Goal: Task Accomplishment & Management: Manage account settings

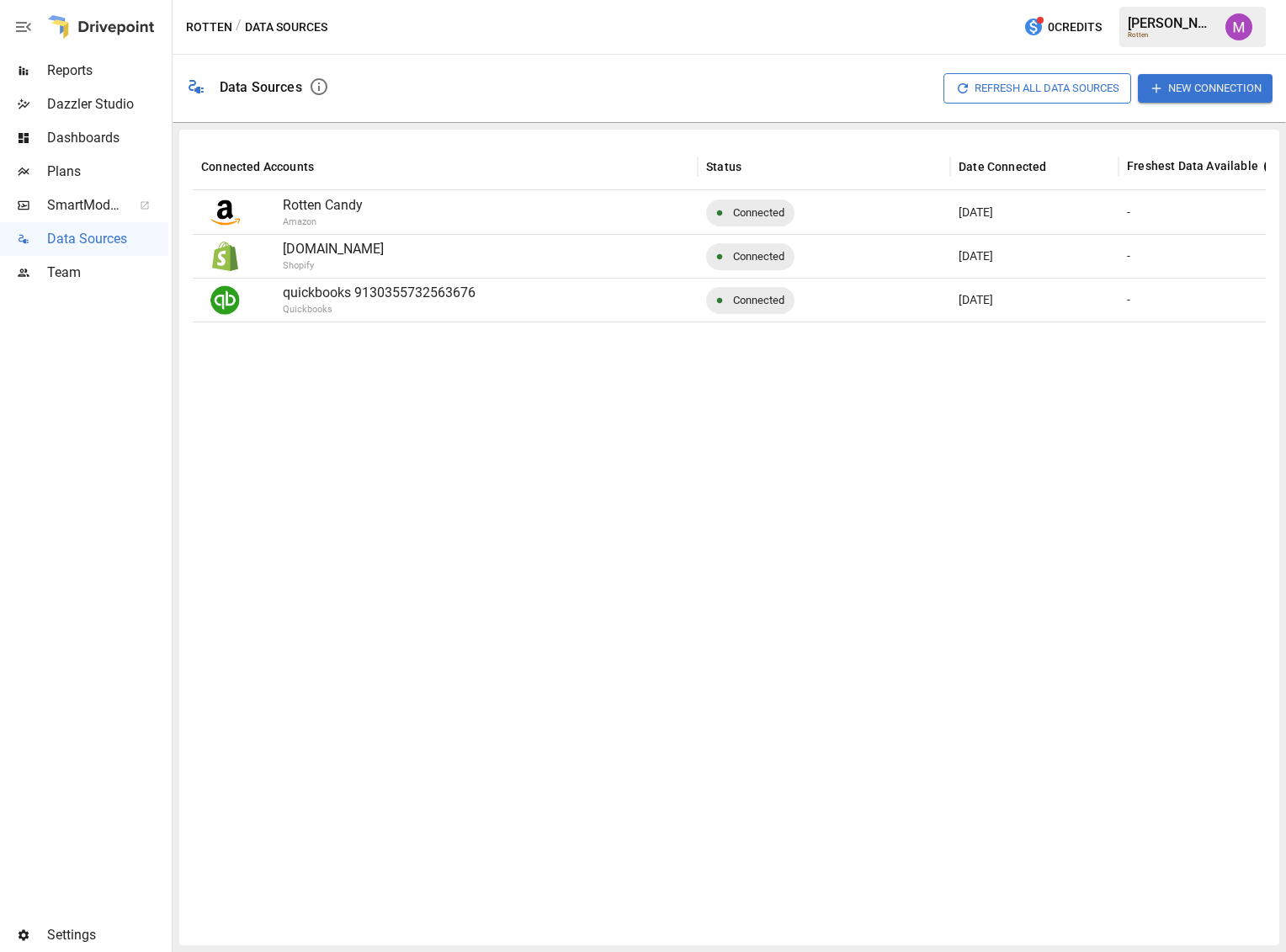
click at [68, 939] on span "Settings" at bounding box center [107, 935] width 121 height 20
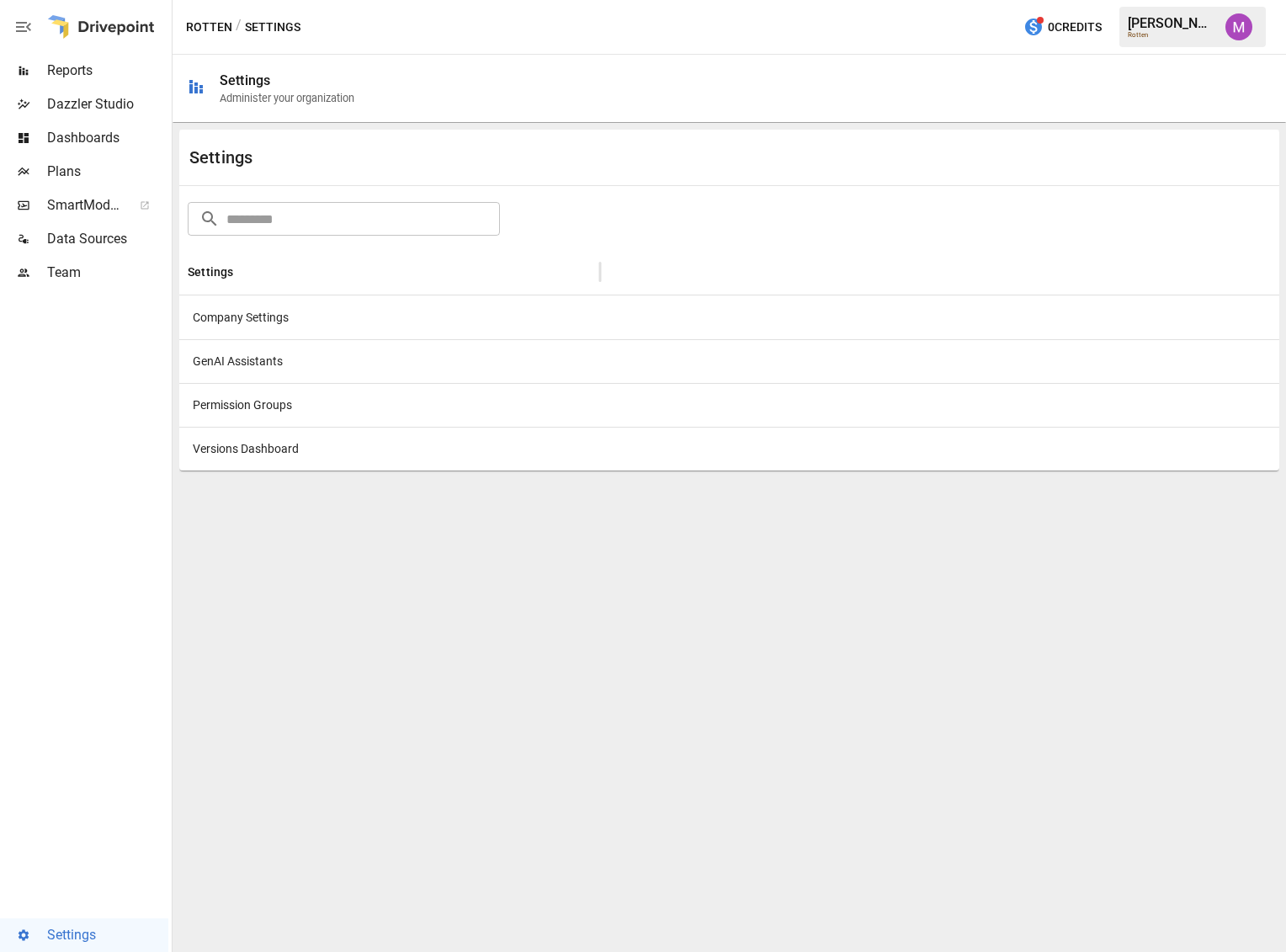
click at [236, 327] on div "Company Settings" at bounding box center [389, 318] width 421 height 44
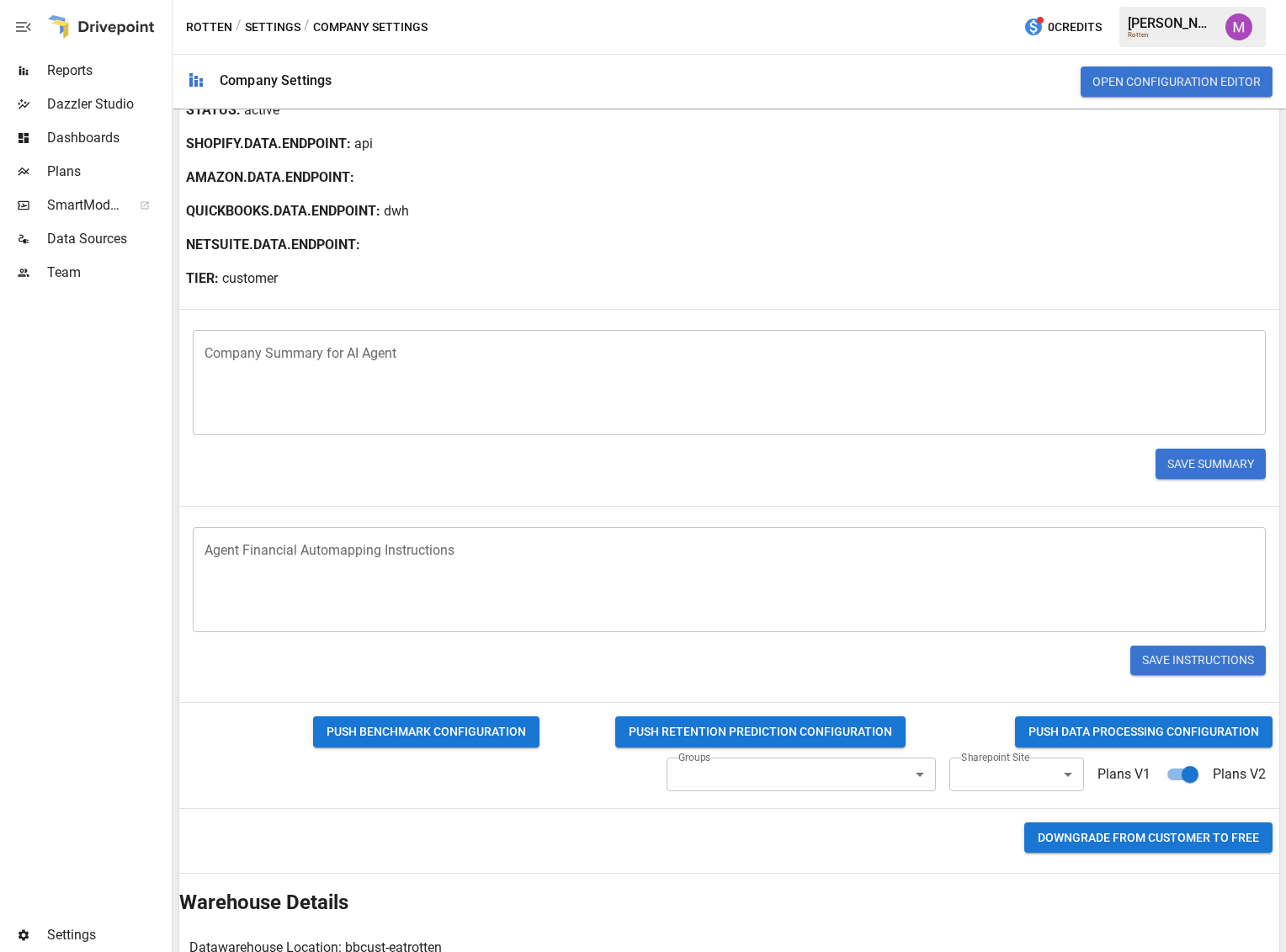
scroll to position [281, 0]
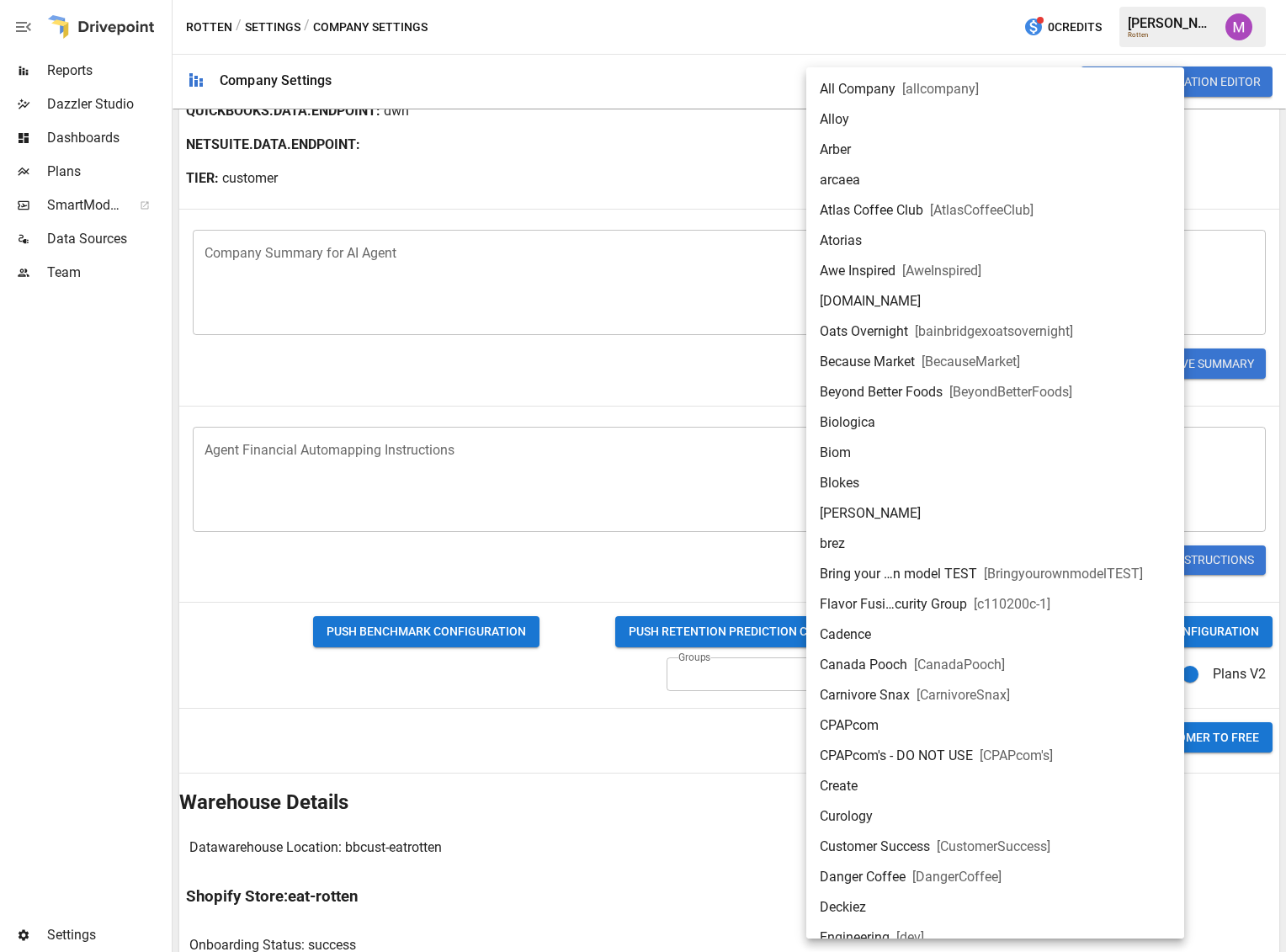
click at [988, 0] on body "Reports Dazzler Studio Dashboards Plans SmartModel ™ Data Sources Team Settings…" at bounding box center [643, 0] width 1286 height 0
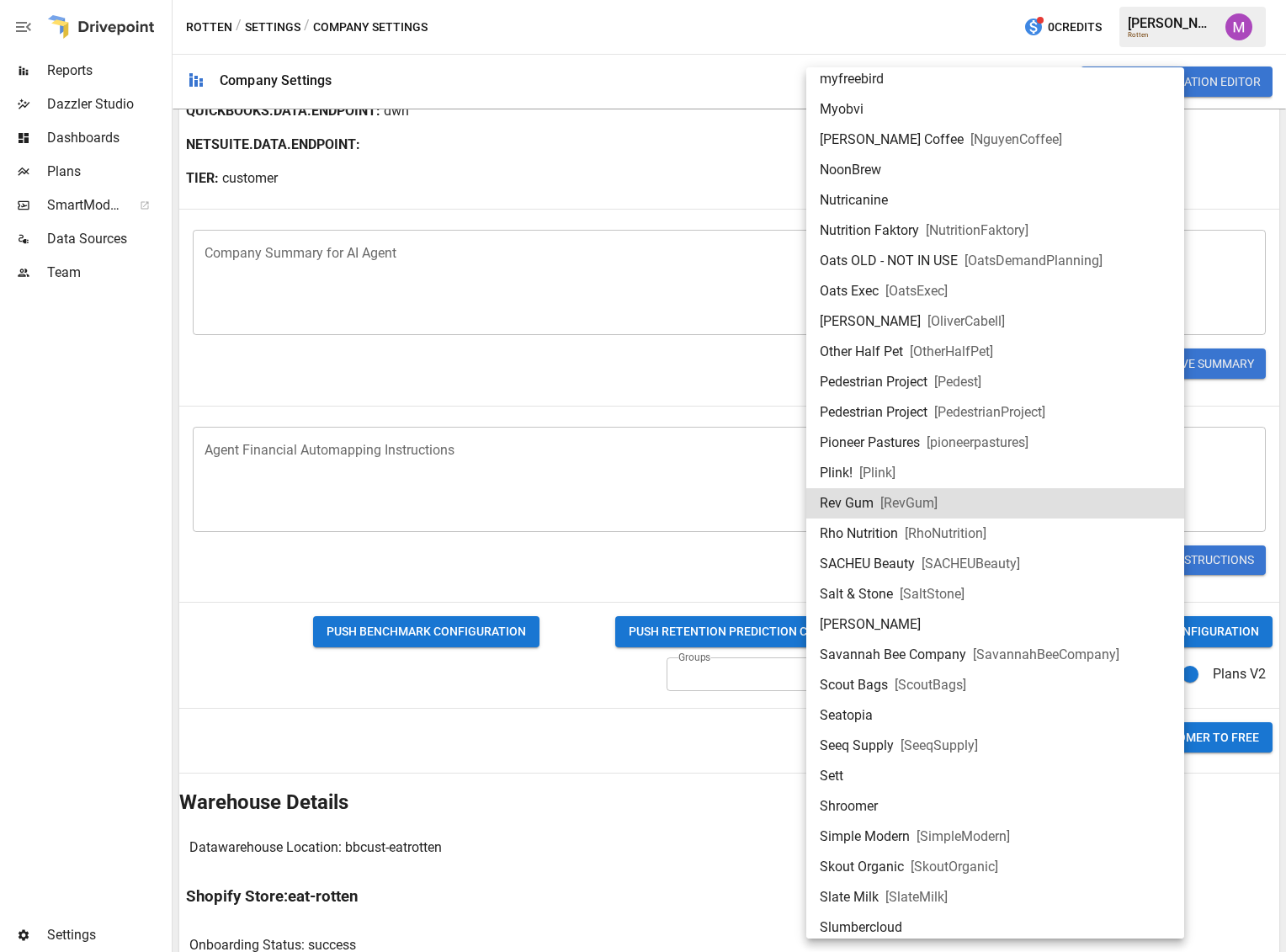
click at [747, 827] on div at bounding box center [643, 476] width 1286 height 952
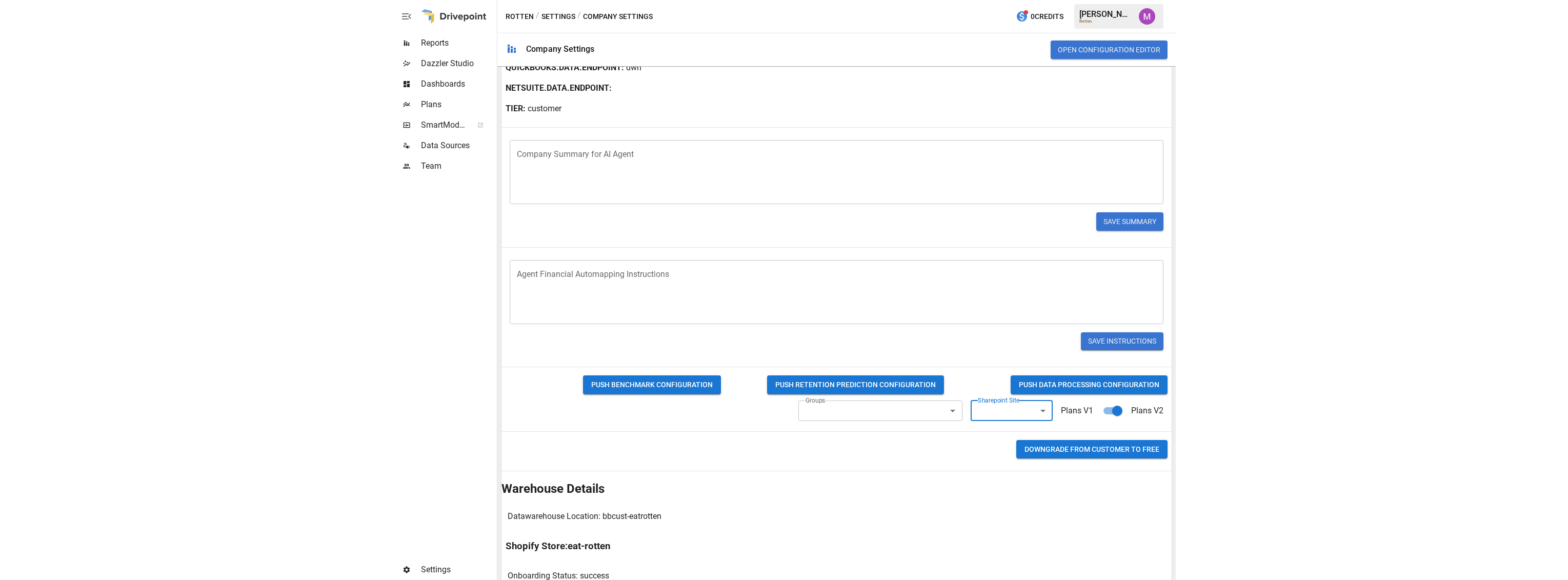
scroll to position [0, 0]
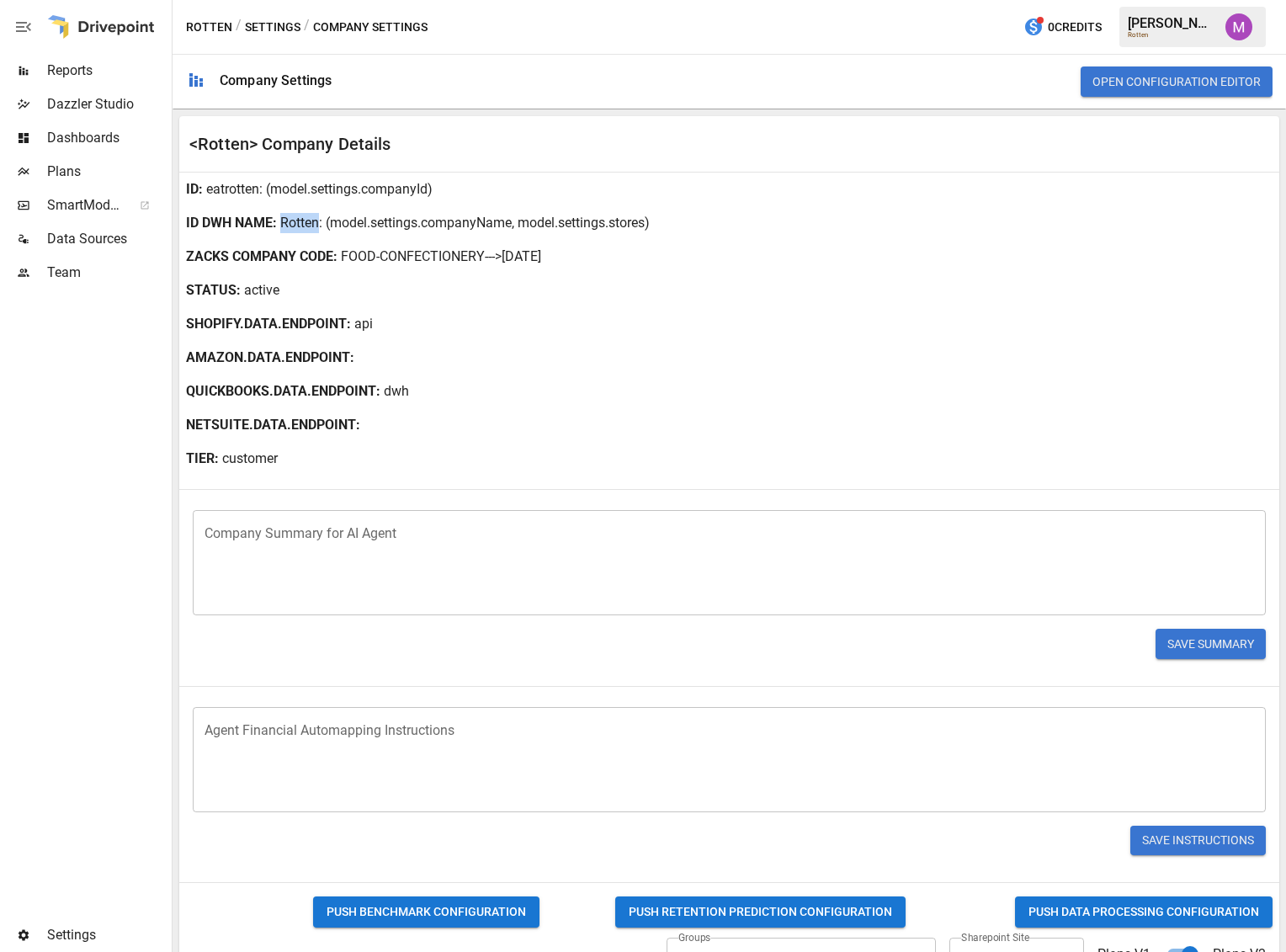
drag, startPoint x: 281, startPoint y: 222, endPoint x: 318, endPoint y: 227, distance: 37.3
click at [318, 227] on p "Rotten" at bounding box center [300, 223] width 39 height 20
copy p "Rotten"
click at [257, 203] on div "ID : eatrotten : (model.settings.companyId)" at bounding box center [728, 190] width 1100 height 34
drag, startPoint x: 259, startPoint y: 190, endPoint x: 206, endPoint y: 193, distance: 53.1
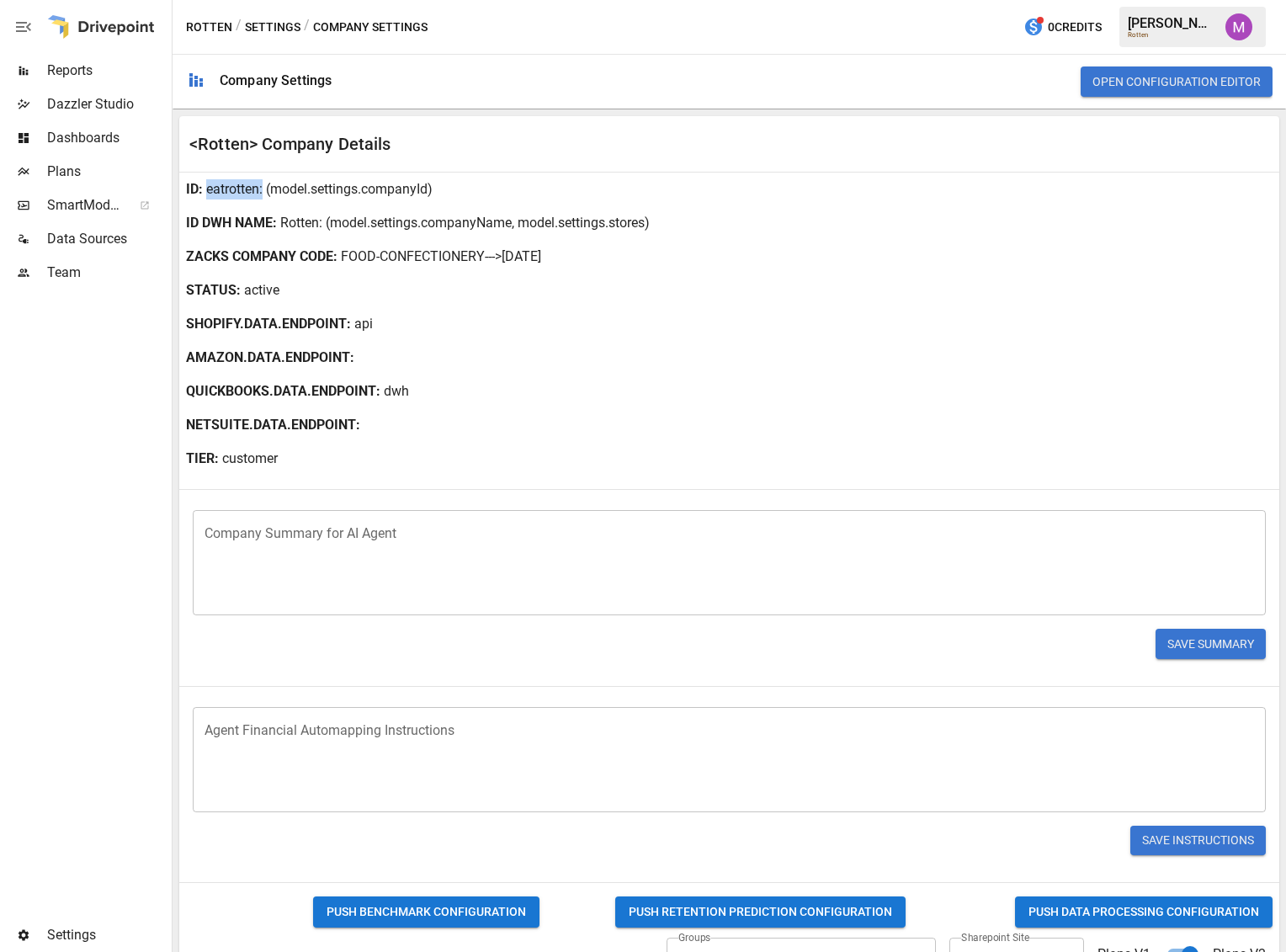
click at [206, 193] on div "ID : eatrotten : (model.settings.companyId)" at bounding box center [728, 190] width 1100 height 34
copy p "eatrotten"
drag, startPoint x: 280, startPoint y: 220, endPoint x: 318, endPoint y: 224, distance: 38.2
click at [318, 224] on p "Rotten" at bounding box center [300, 223] width 39 height 20
copy p "Rotten"
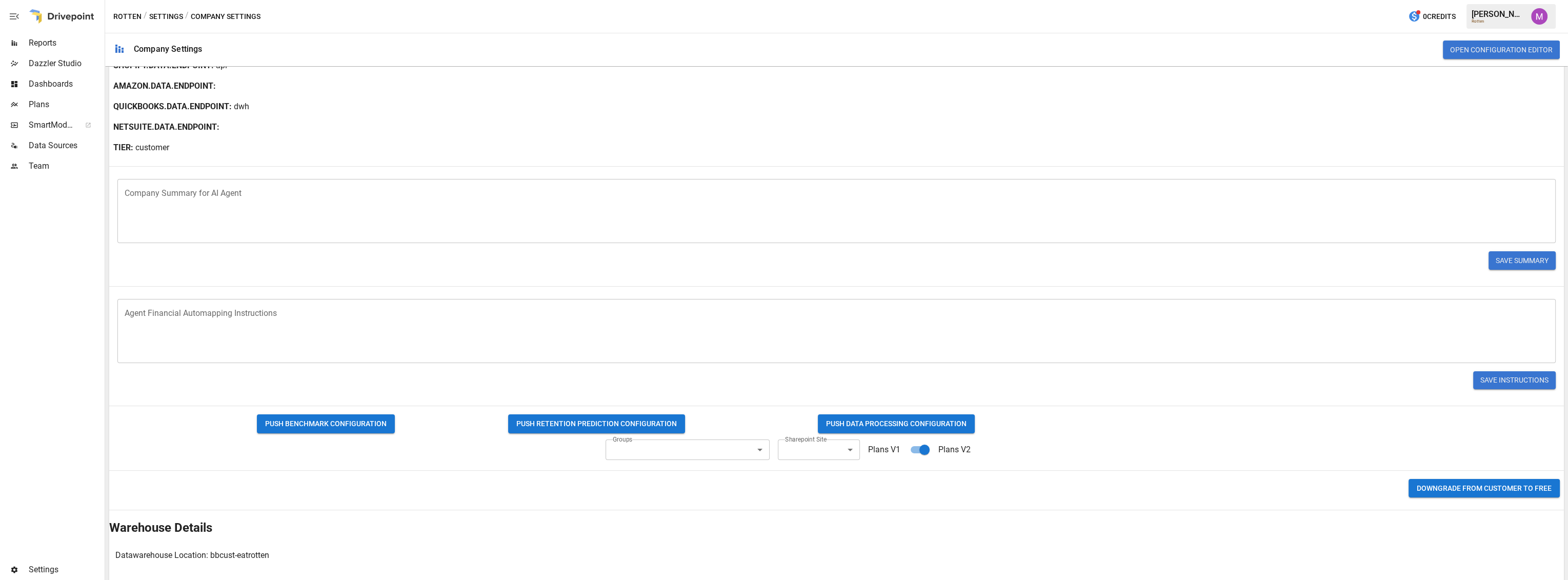
scroll to position [171, 0]
